Goal: Information Seeking & Learning: Learn about a topic

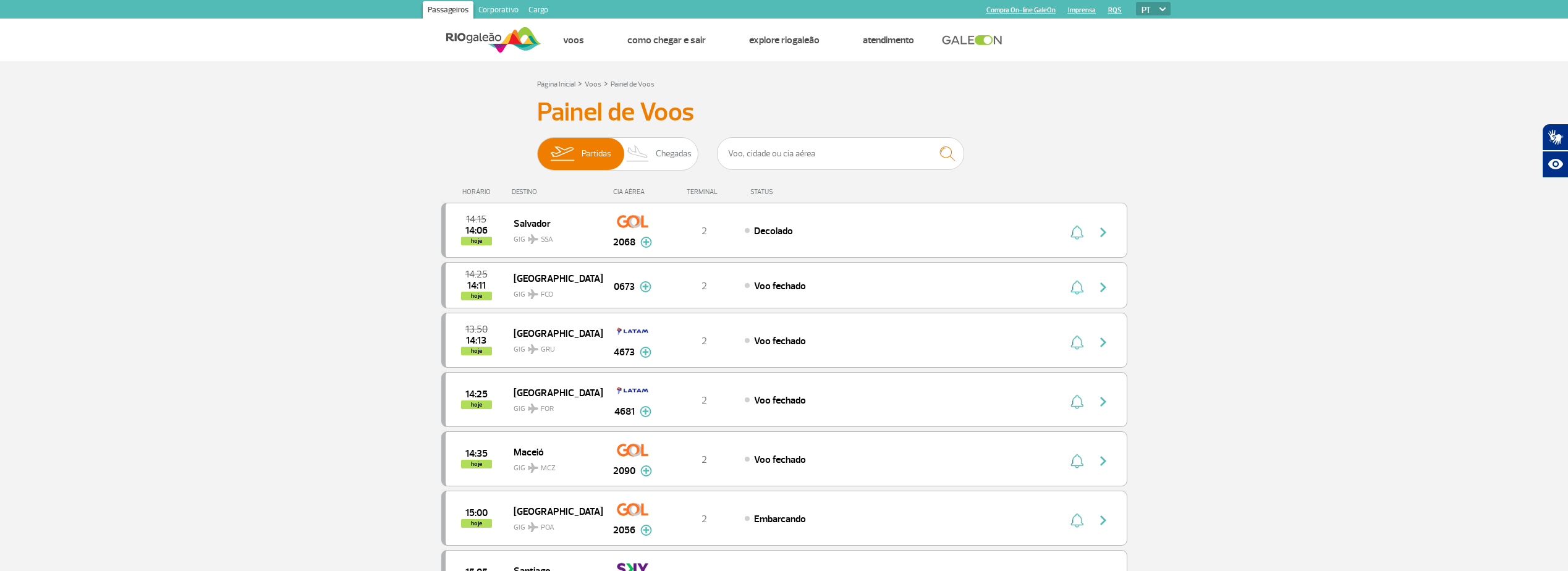
drag, startPoint x: 518, startPoint y: 188, endPoint x: 807, endPoint y: 180, distance: 289.1
click at [807, 180] on div "HORÁRIO DESTINO CIA AÉREA TERMINAL STATUS" at bounding box center [784, 186] width 686 height 24
drag, startPoint x: 807, startPoint y: 180, endPoint x: 789, endPoint y: 182, distance: 18.1
click at [789, 182] on div "HORÁRIO DESTINO CIA AÉREA TERMINAL STATUS" at bounding box center [784, 186] width 686 height 24
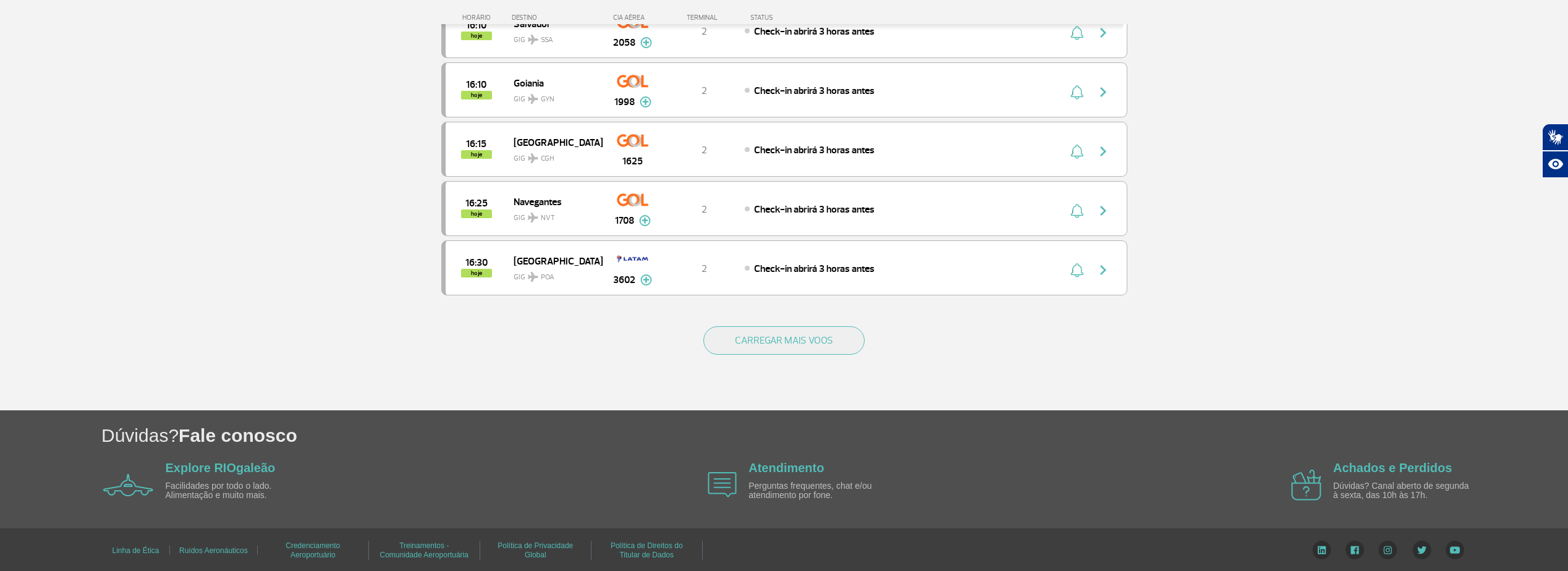
scroll to position [1094, 0]
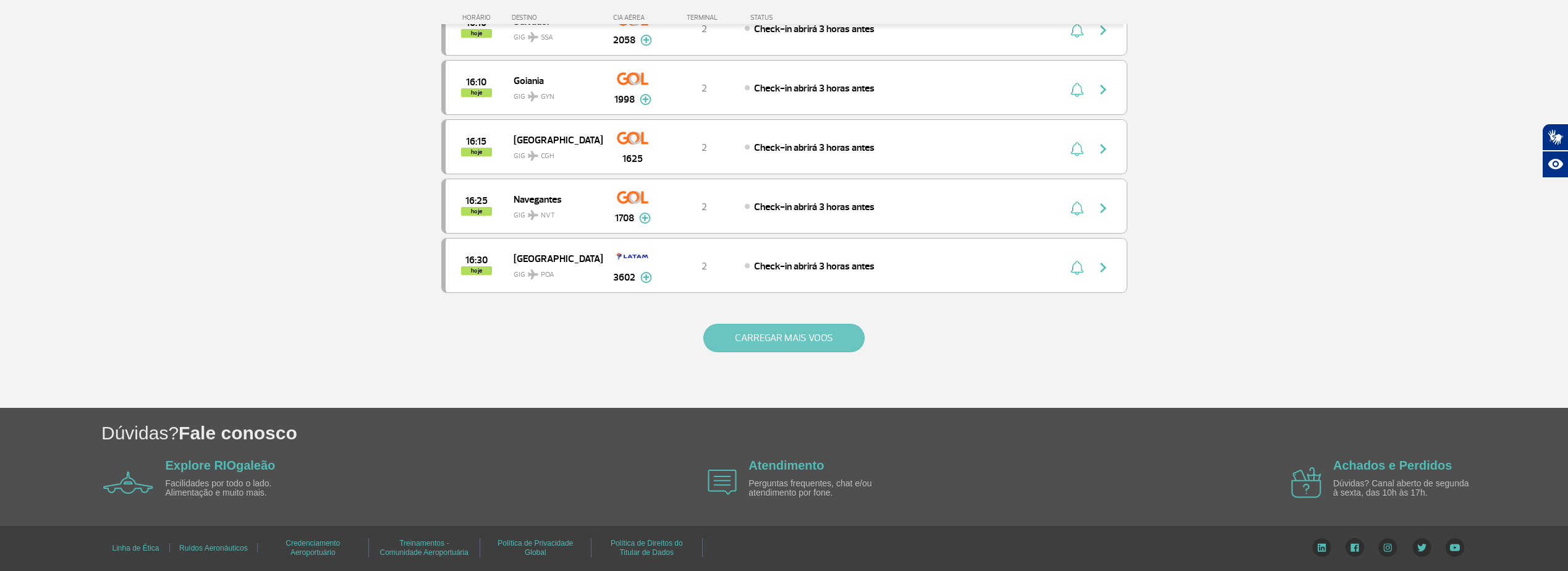
click at [776, 352] on button "CARREGAR MAIS VOOS" at bounding box center [784, 338] width 161 height 28
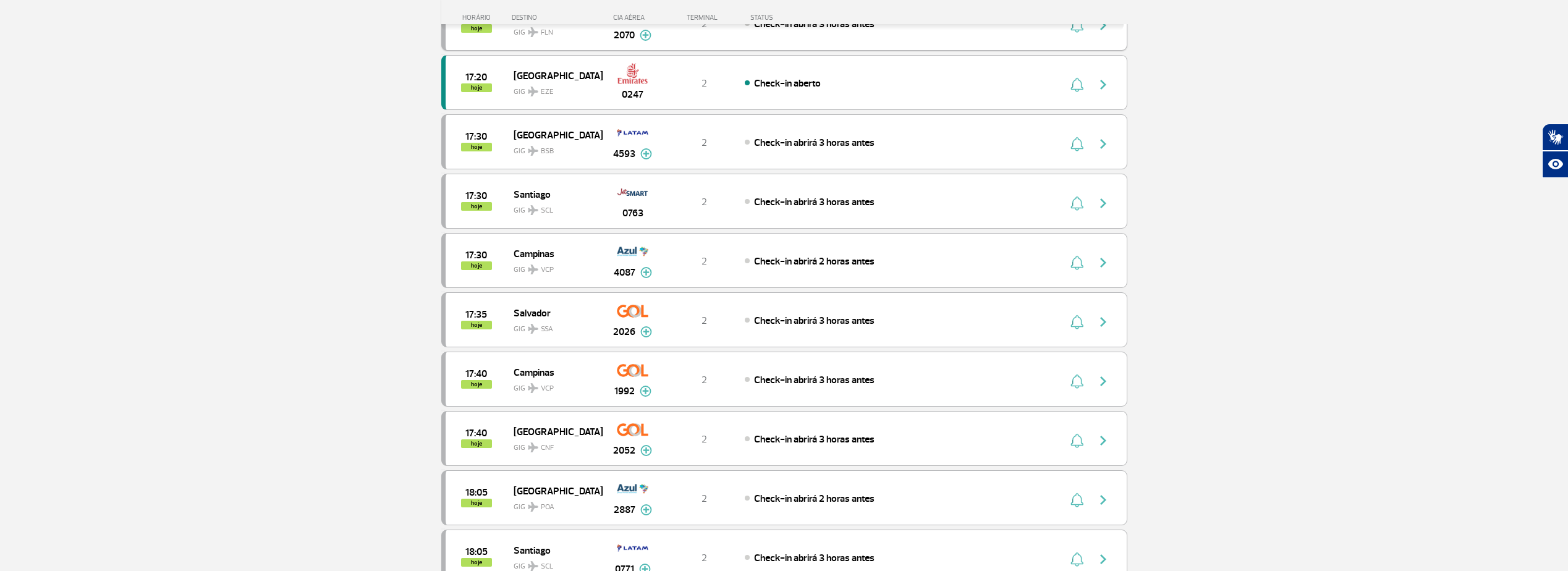
scroll to position [1712, 0]
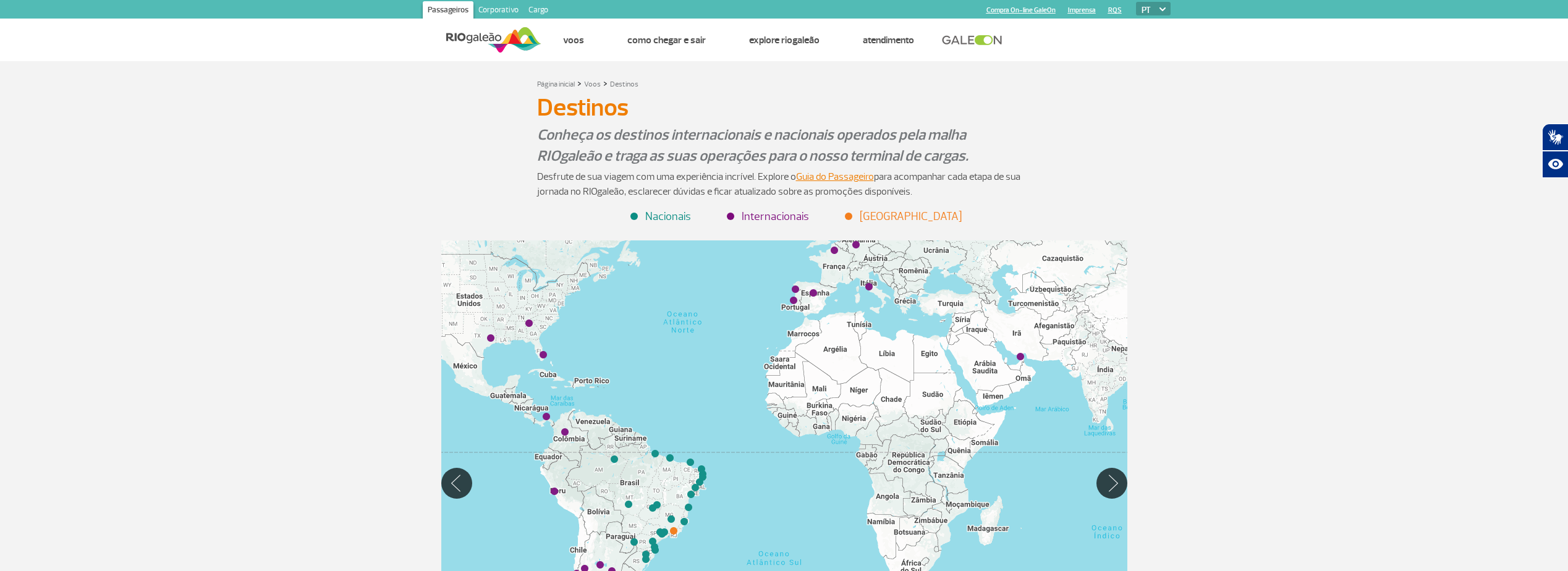
drag, startPoint x: 809, startPoint y: 479, endPoint x: 778, endPoint y: 405, distance: 80.2
click at [778, 405] on div at bounding box center [784, 483] width 686 height 485
click at [734, 216] on li "Internacionais" at bounding box center [768, 217] width 81 height 17
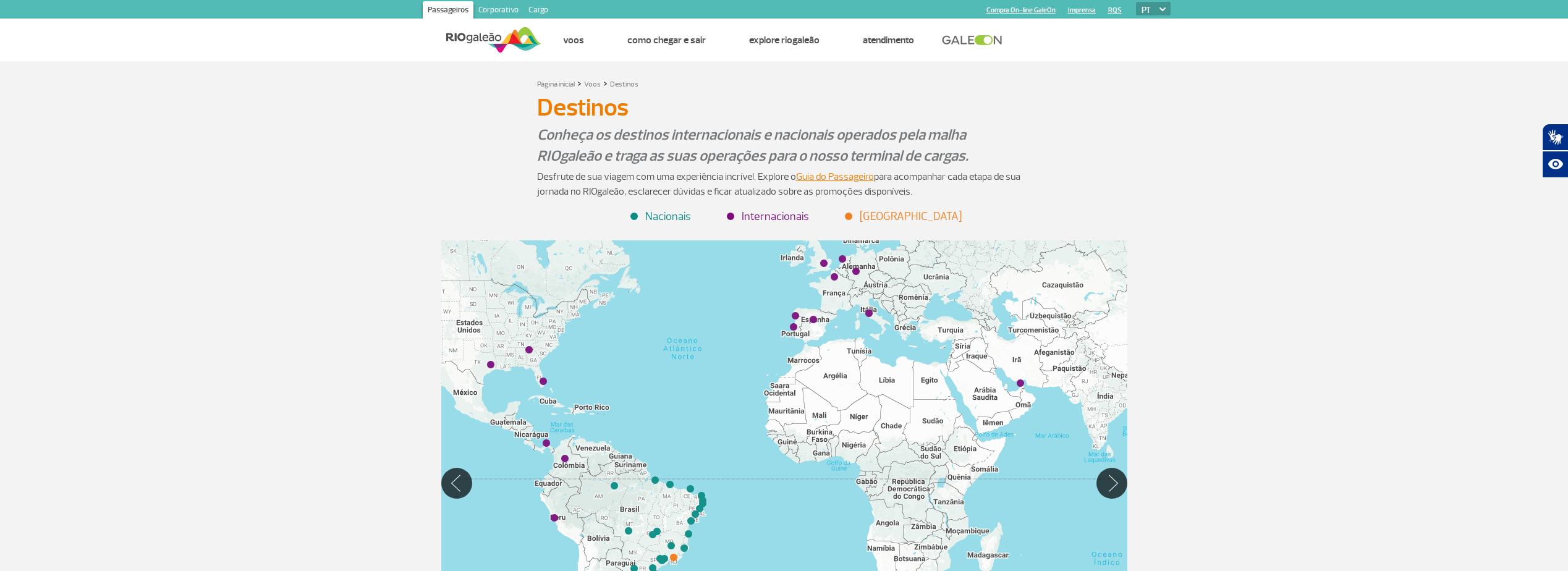
click at [796, 319] on div at bounding box center [784, 483] width 686 height 485
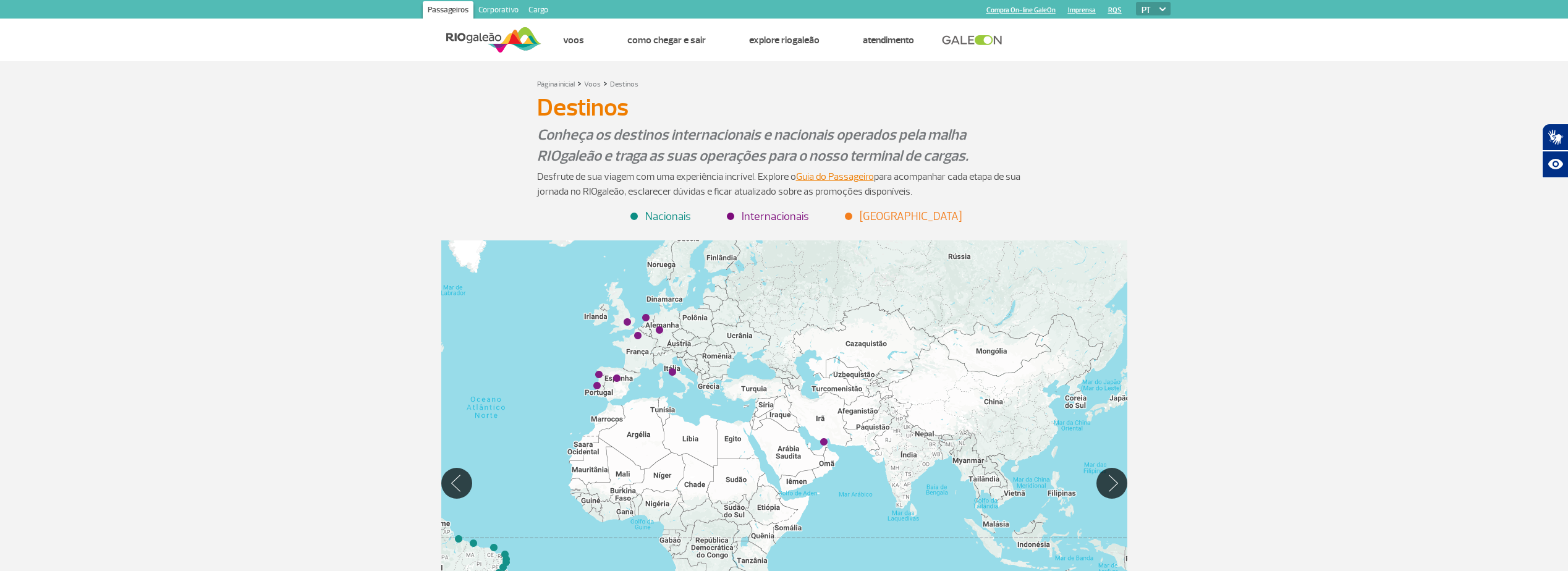
drag, startPoint x: 774, startPoint y: 381, endPoint x: 543, endPoint y: 409, distance: 232.7
click at [543, 409] on div at bounding box center [784, 483] width 686 height 485
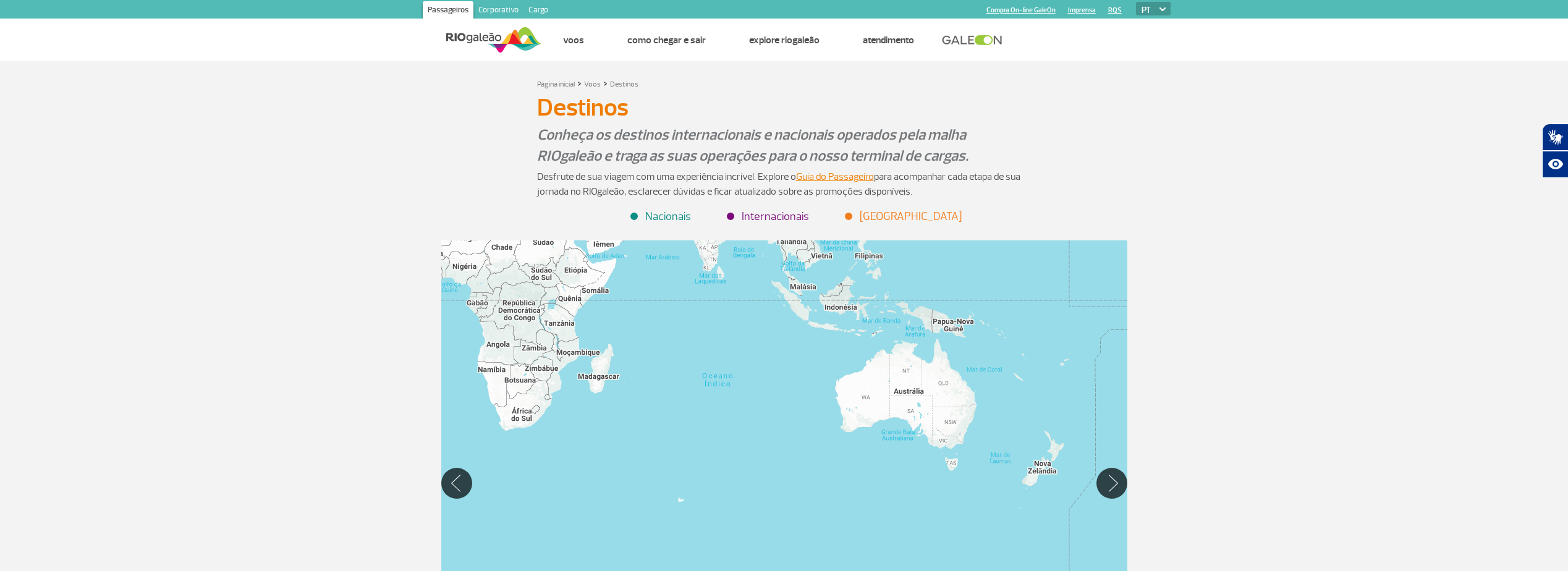
drag, startPoint x: 792, startPoint y: 450, endPoint x: 637, endPoint y: 244, distance: 257.8
click at [637, 244] on div at bounding box center [784, 483] width 686 height 485
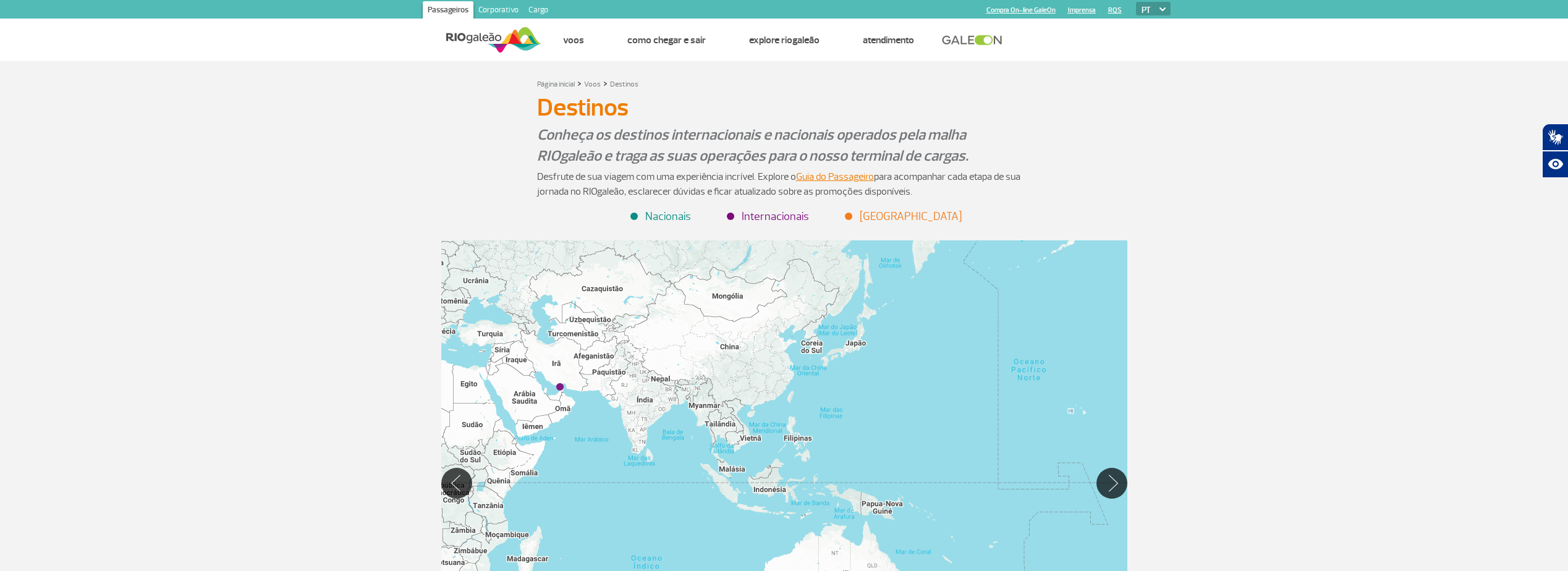
drag, startPoint x: 880, startPoint y: 408, endPoint x: 799, endPoint y: 461, distance: 96.8
click at [856, 570] on html "Passageiros Corporativo Cargo Compra On-line GaleOn Imprensa RQS PT ENG ESP Pág…" at bounding box center [784, 285] width 1568 height 571
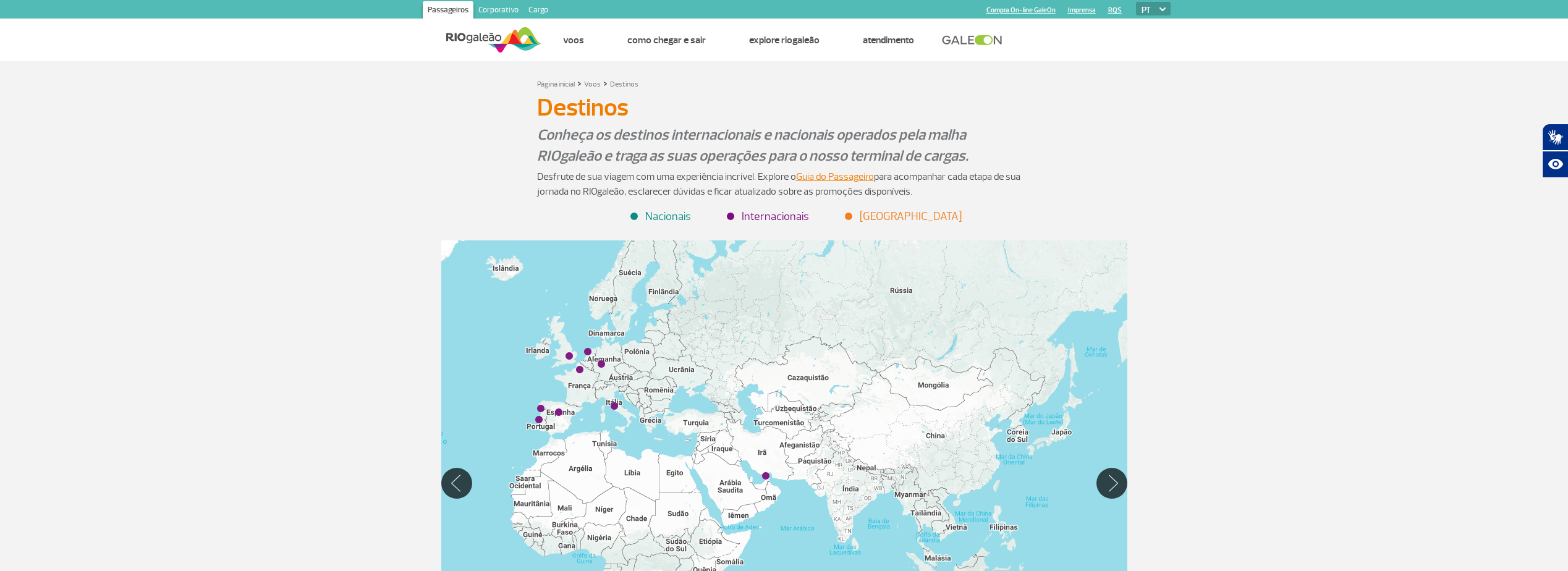
drag, startPoint x: 763, startPoint y: 424, endPoint x: 927, endPoint y: 486, distance: 175.3
click at [927, 488] on div at bounding box center [784, 483] width 686 height 485
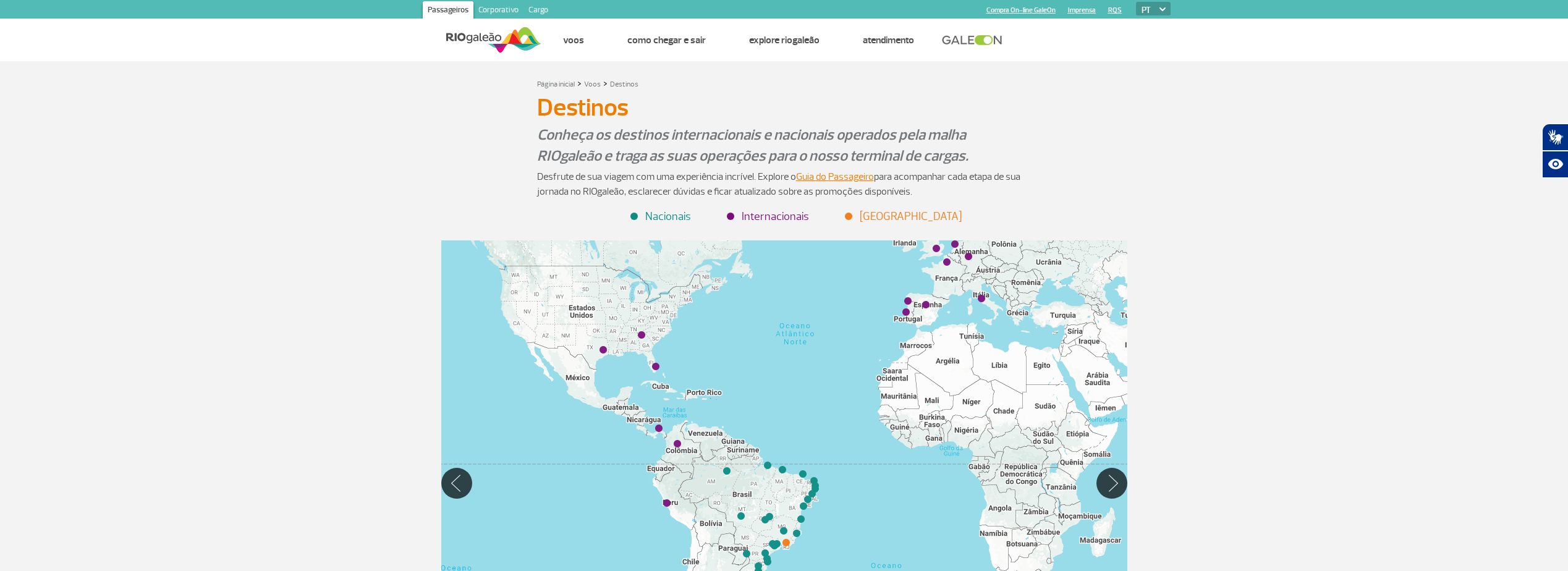
drag, startPoint x: 863, startPoint y: 399, endPoint x: 991, endPoint y: 359, distance: 134.1
click at [991, 359] on div at bounding box center [784, 483] width 686 height 485
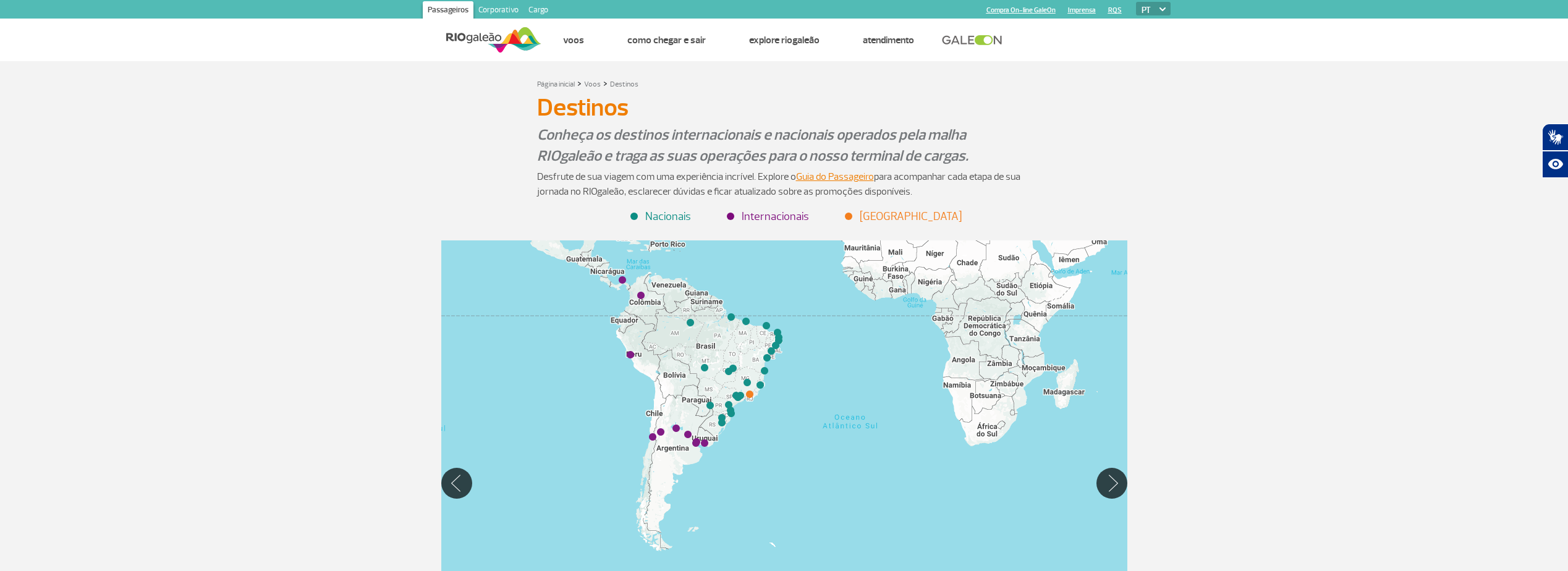
drag, startPoint x: 674, startPoint y: 530, endPoint x: 625, endPoint y: 380, distance: 157.8
click at [625, 380] on div at bounding box center [784, 483] width 686 height 485
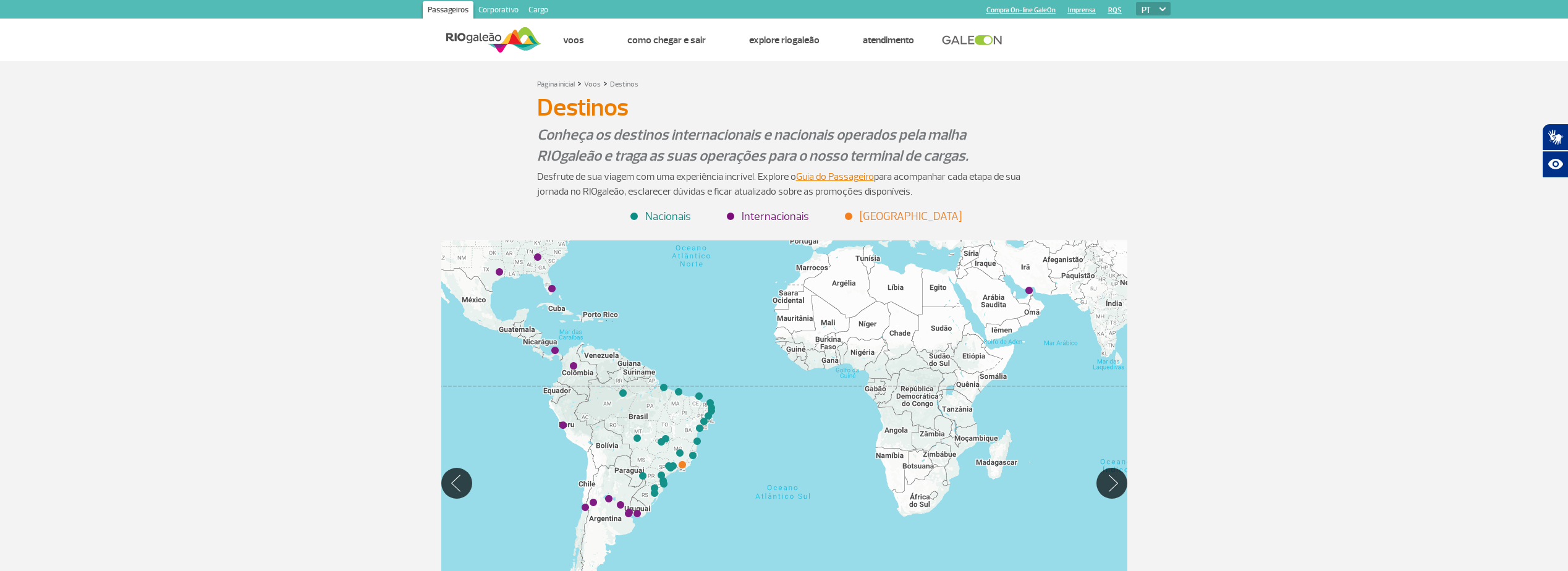
drag, startPoint x: 768, startPoint y: 411, endPoint x: 718, endPoint y: 467, distance: 75.1
click at [718, 467] on div at bounding box center [784, 483] width 686 height 485
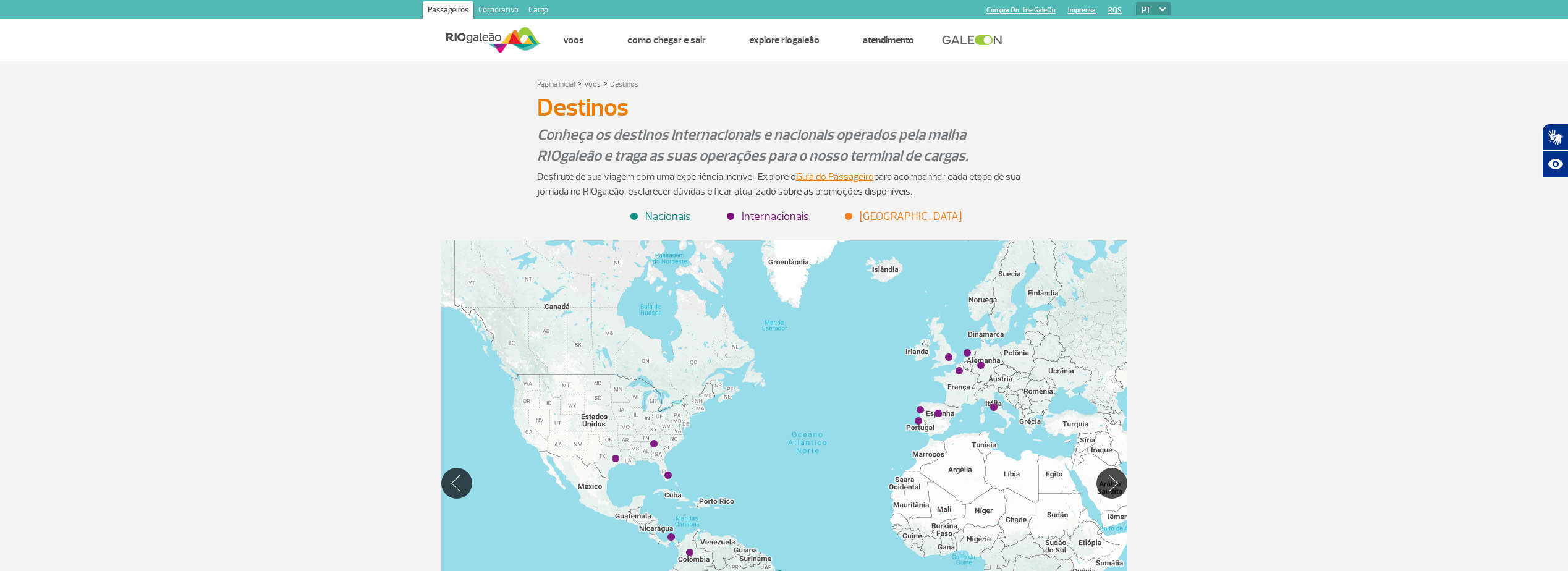
drag, startPoint x: 656, startPoint y: 368, endPoint x: 773, endPoint y: 557, distance: 222.3
click at [773, 557] on div at bounding box center [784, 483] width 686 height 485
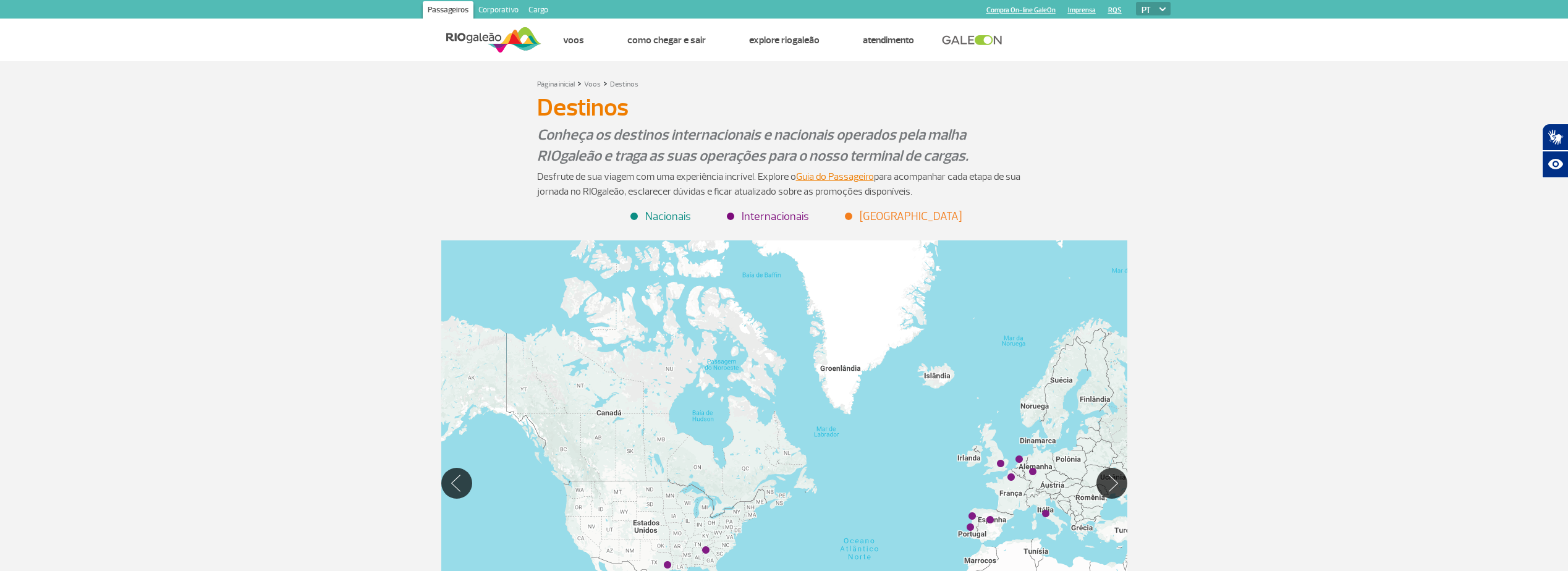
drag, startPoint x: 744, startPoint y: 402, endPoint x: 800, endPoint y: 512, distance: 123.4
click at [800, 512] on div at bounding box center [784, 483] width 686 height 485
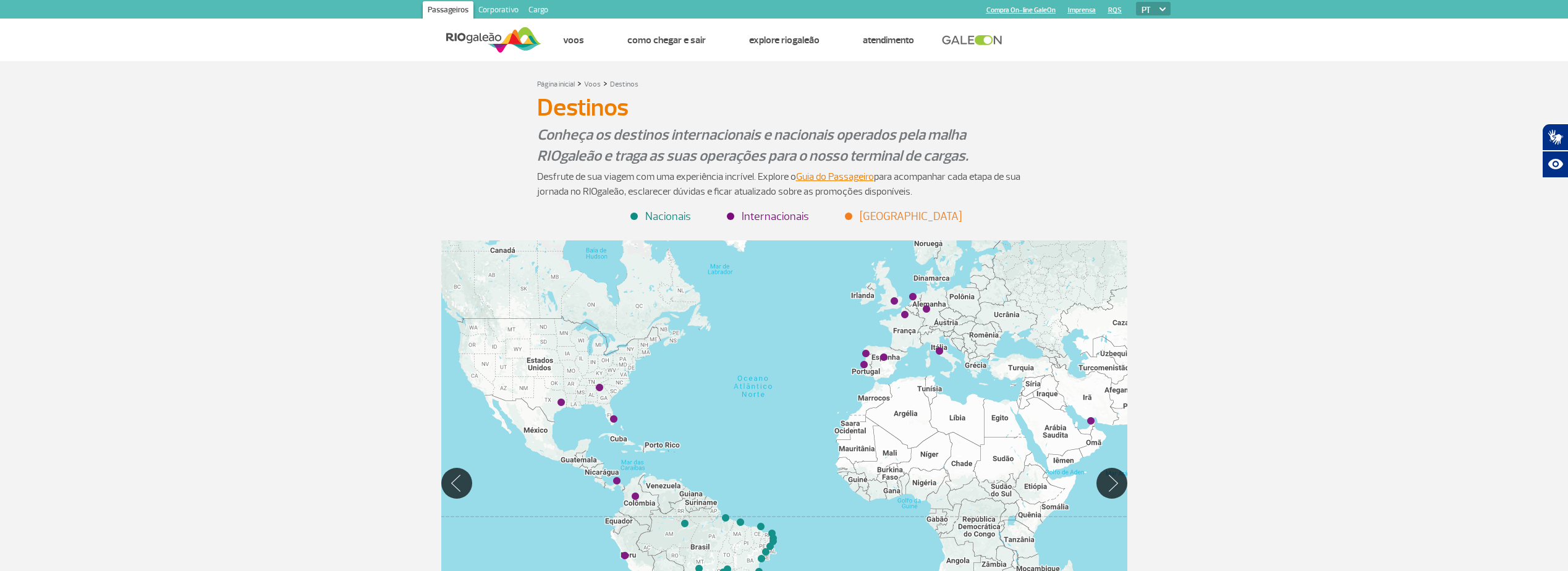
drag, startPoint x: 768, startPoint y: 477, endPoint x: 646, endPoint y: 296, distance: 218.3
click at [646, 296] on div at bounding box center [784, 483] width 686 height 485
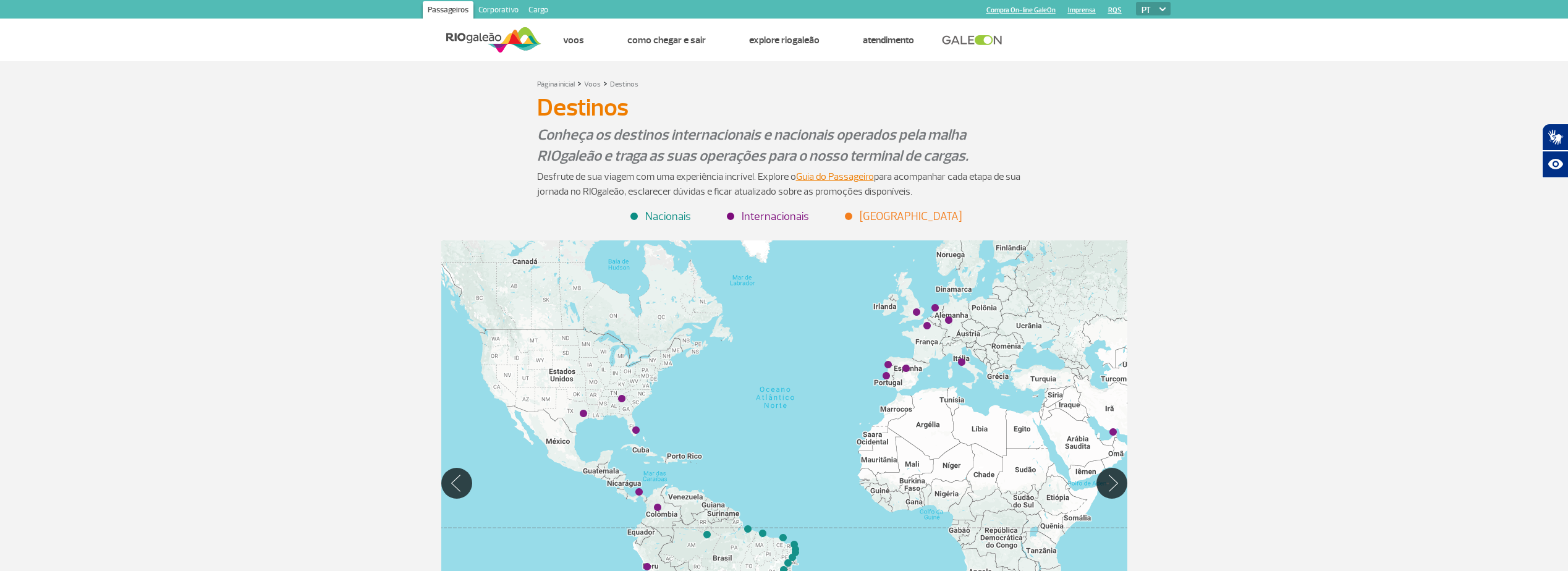
drag, startPoint x: 658, startPoint y: 329, endPoint x: 688, endPoint y: 348, distance: 35.5
click at [687, 345] on div at bounding box center [784, 483] width 686 height 485
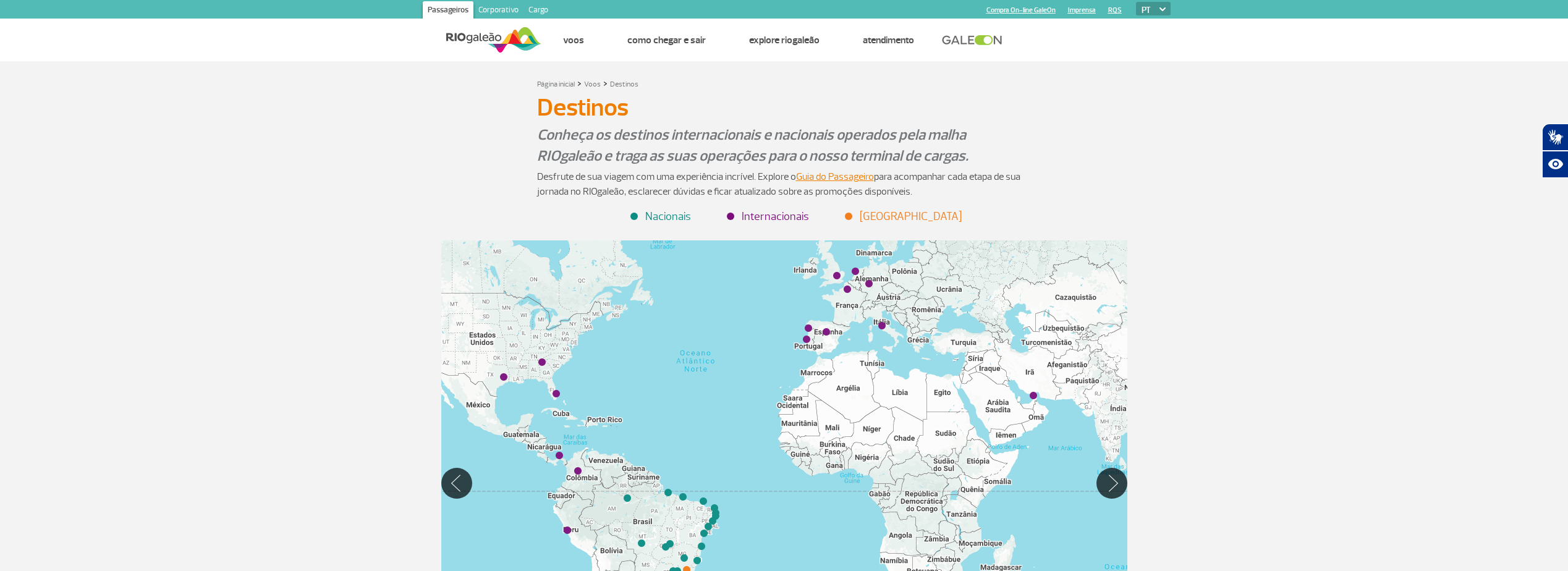
drag, startPoint x: 728, startPoint y: 439, endPoint x: 640, endPoint y: 397, distance: 97.5
click at [640, 397] on div at bounding box center [784, 483] width 686 height 485
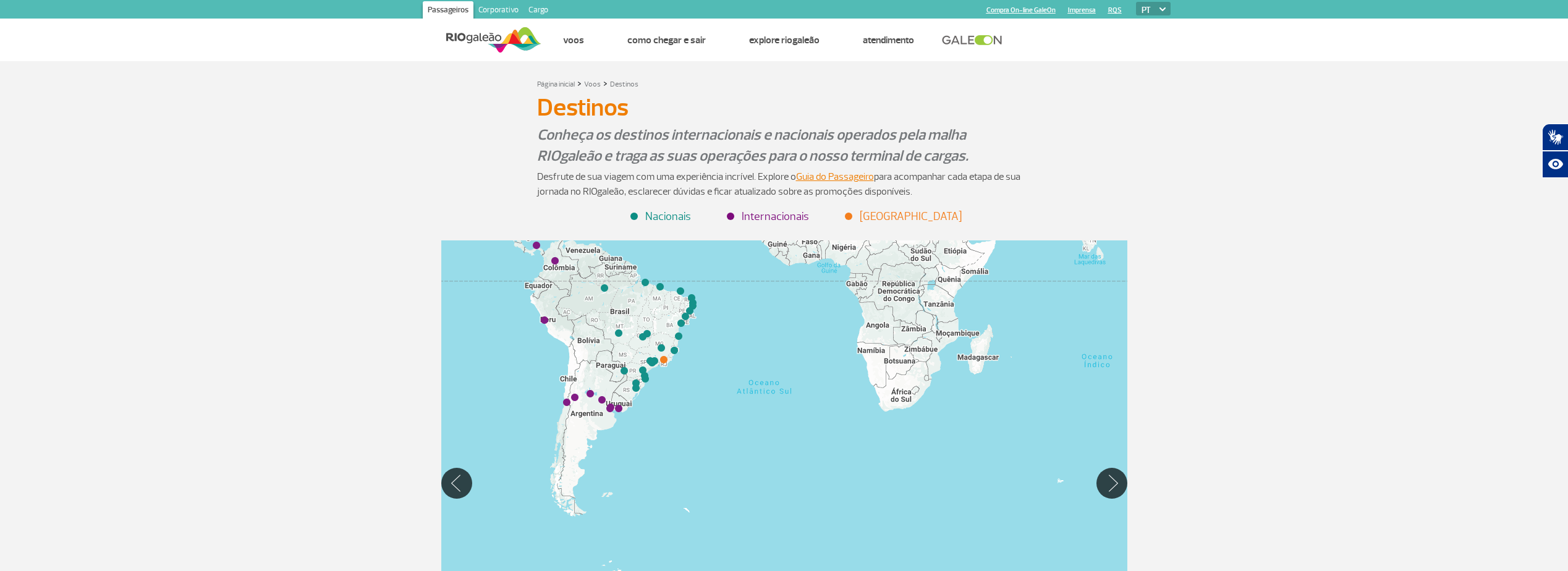
drag, startPoint x: 802, startPoint y: 446, endPoint x: 768, endPoint y: 166, distance: 282.1
click at [768, 166] on div "Página inicial > Voos > Destinos Destinos Destinos Conheça os destinos internac…" at bounding box center [784, 401] width 704 height 649
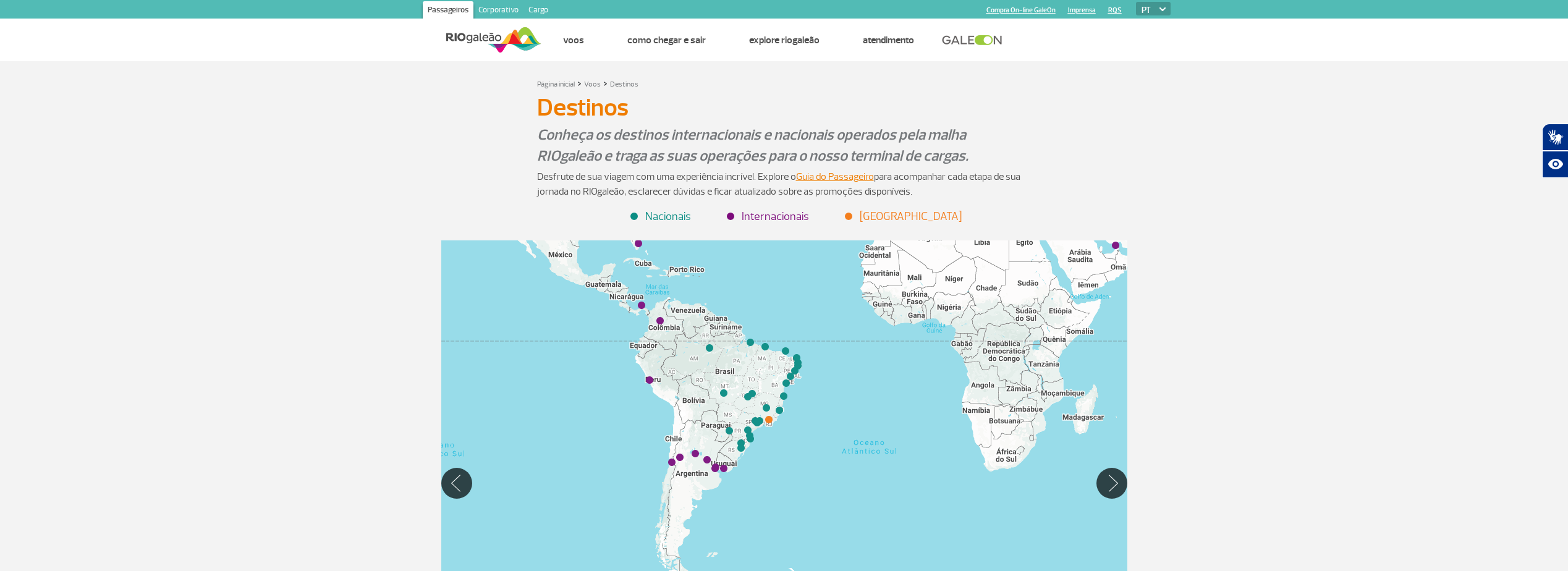
drag, startPoint x: 741, startPoint y: 402, endPoint x: 864, endPoint y: 500, distance: 157.3
click at [864, 500] on div at bounding box center [784, 483] width 686 height 485
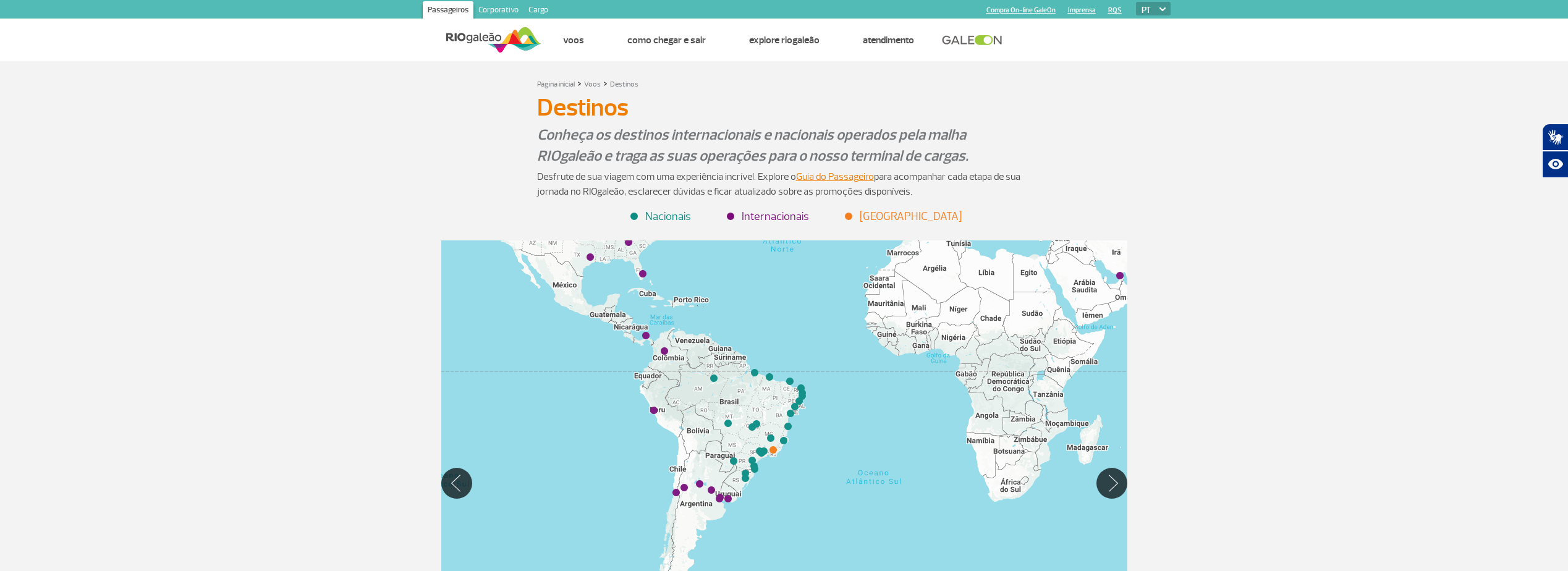
drag, startPoint x: 816, startPoint y: 435, endPoint x: 826, endPoint y: 481, distance: 47.1
click at [826, 481] on div at bounding box center [784, 483] width 686 height 485
